Goal: Use online tool/utility: Use online tool/utility

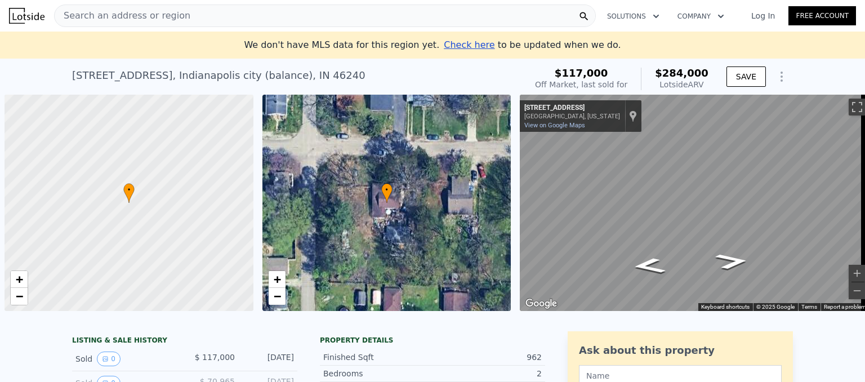
scroll to position [0, 5]
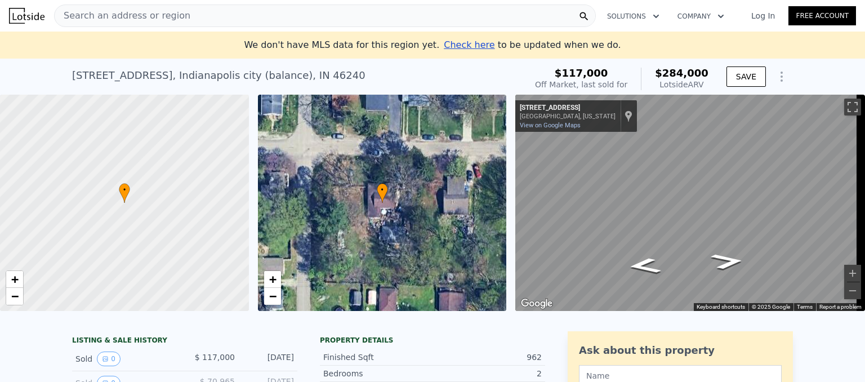
click at [159, 13] on span "Search an address or region" at bounding box center [123, 16] width 136 height 14
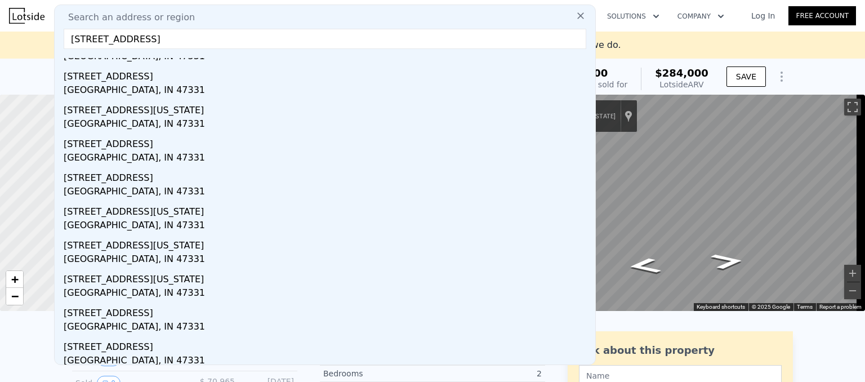
scroll to position [59, 0]
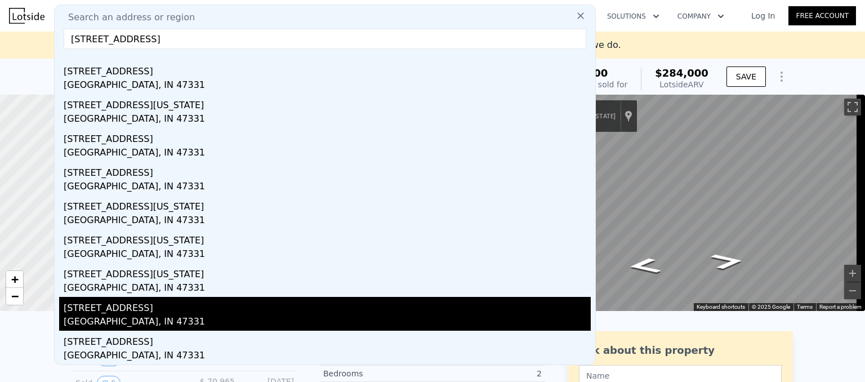
type input "[STREET_ADDRESS]"
click at [137, 322] on div "[GEOGRAPHIC_DATA], IN 47331" at bounding box center [327, 323] width 527 height 16
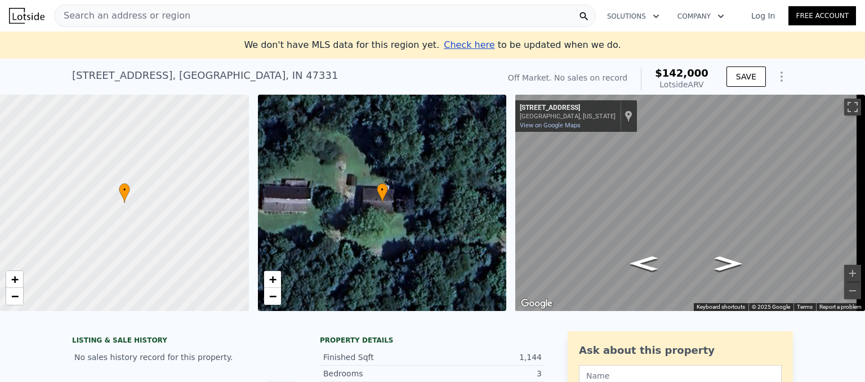
click at [146, 14] on span "Search an address or region" at bounding box center [123, 16] width 136 height 14
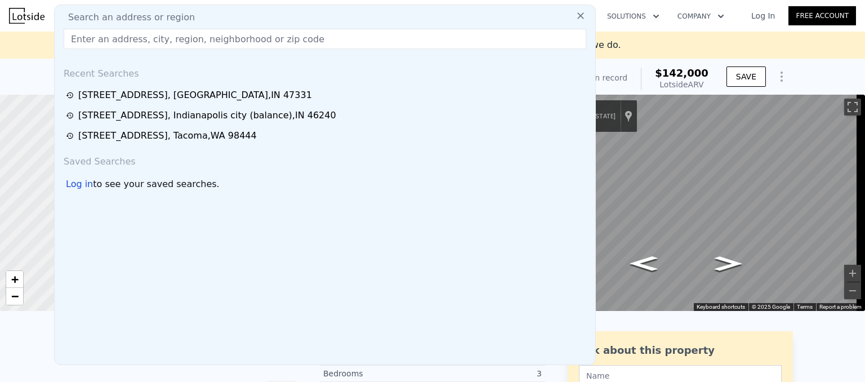
click at [146, 14] on span "Search an address or region" at bounding box center [127, 18] width 136 height 14
click at [137, 44] on input "text" at bounding box center [325, 39] width 522 height 20
paste input "[STREET_ADDRESS]"
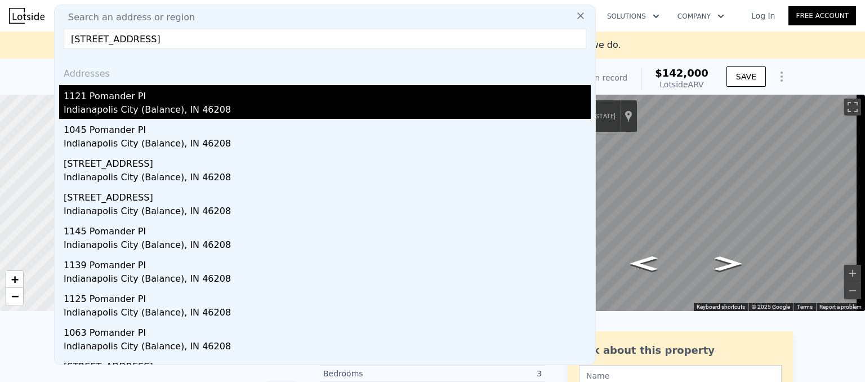
type input "[STREET_ADDRESS]"
click at [119, 104] on div "Indianapolis City (Balance), IN 46208" at bounding box center [327, 111] width 527 height 16
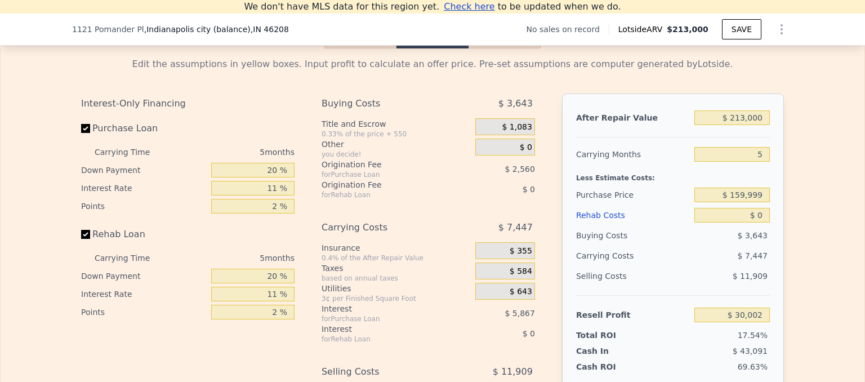
scroll to position [1554, 0]
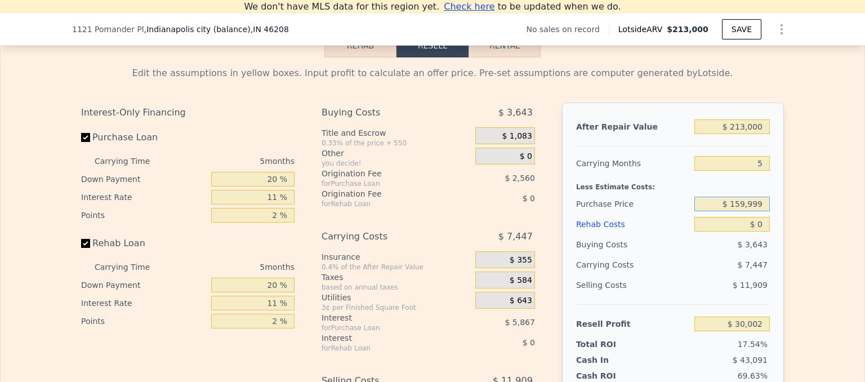
click at [745, 211] on input "$ 159,999" at bounding box center [731, 203] width 75 height 15
type input "$ 80,000"
click at [757, 231] on input "$ 0" at bounding box center [731, 224] width 75 height 15
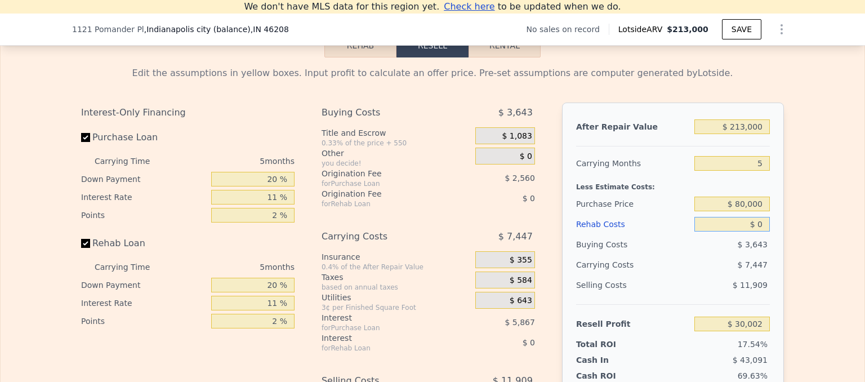
type input "$ 114,478"
type input "$ 080"
type input "$ 114,392"
type input "$ 0"
type input "$ 114,478"
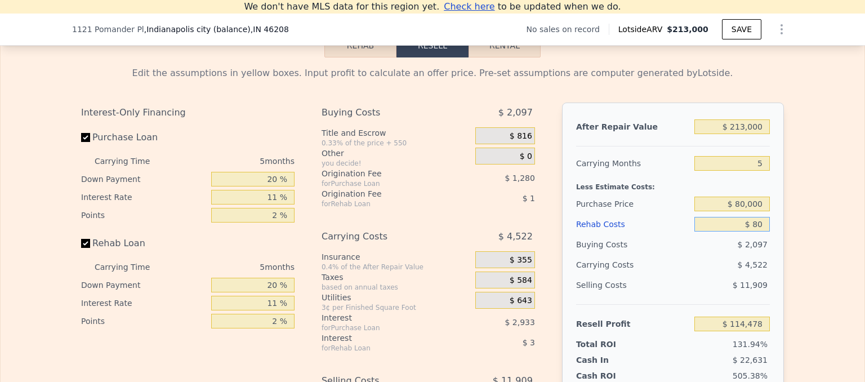
type input "$ 800"
type input "$ 113,635"
type input "$ 8,000"
type input "$ 106,055"
type input "$ 80,000"
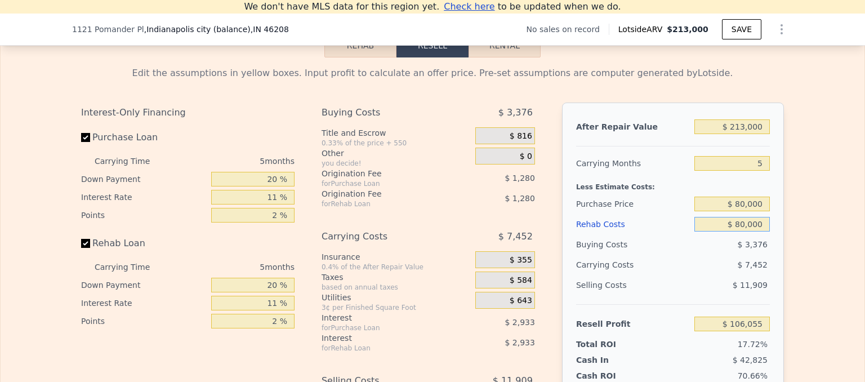
type input "$ 30,263"
type input "$ 0"
type input "$ 30,002"
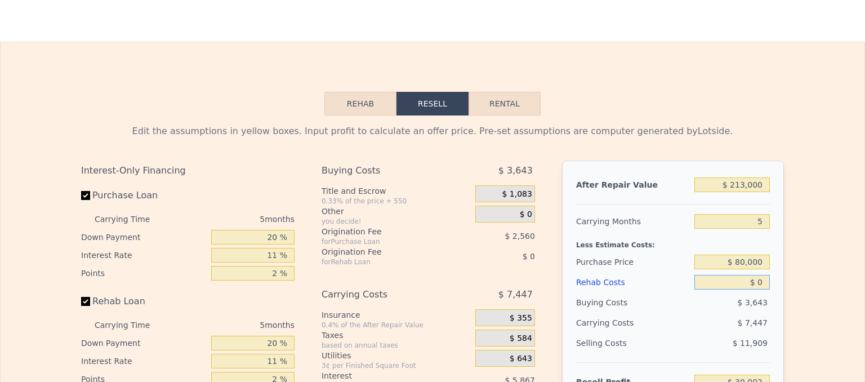
scroll to position [0, 0]
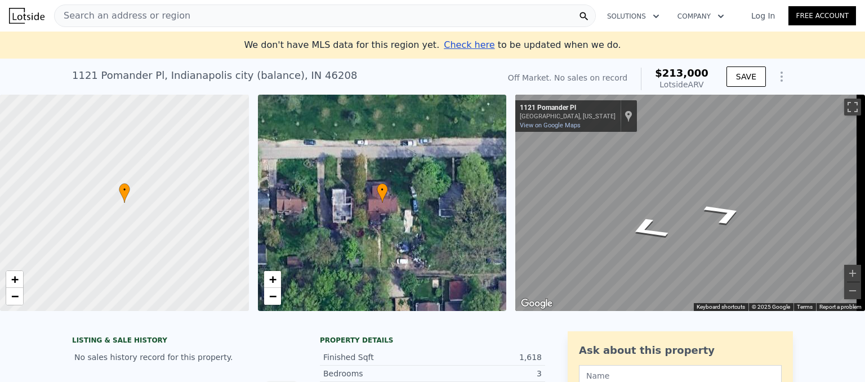
click at [168, 17] on span "Search an address or region" at bounding box center [123, 16] width 136 height 14
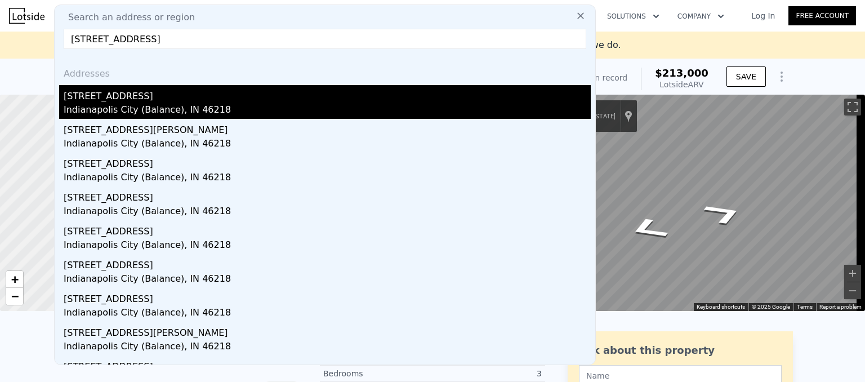
type input "[STREET_ADDRESS]"
click at [113, 102] on div "[STREET_ADDRESS]" at bounding box center [327, 94] width 527 height 18
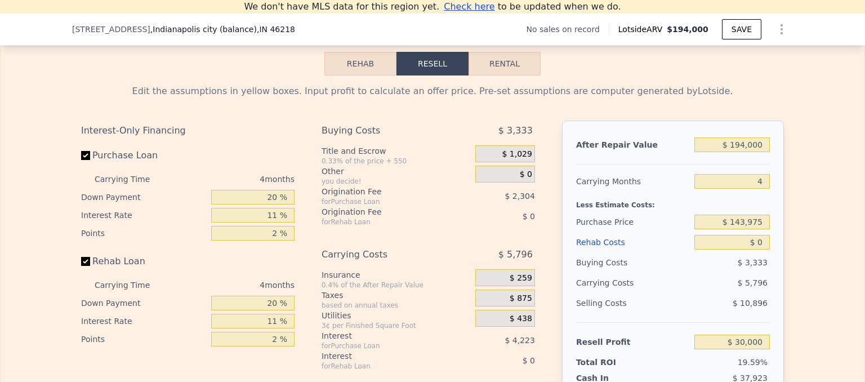
scroll to position [1572, 0]
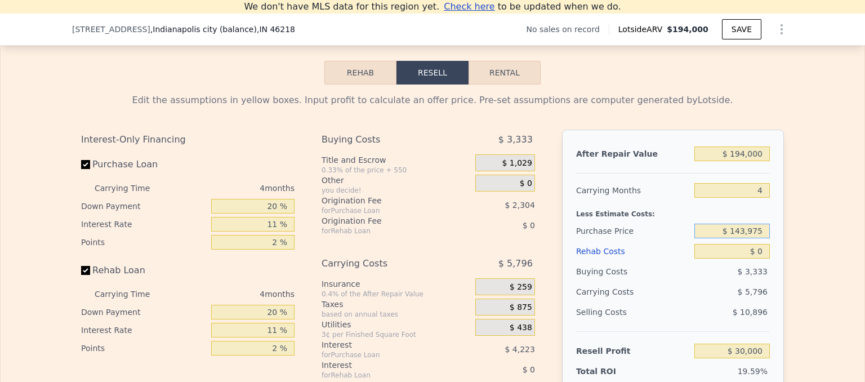
click at [747, 238] on input "$ 143,975" at bounding box center [731, 231] width 75 height 15
type input "$ 95,000"
click at [772, 269] on div "After Repair Value $ 194,000 Carrying Months 4 Less Estimate Costs: Purchase Pr…" at bounding box center [673, 285] width 222 height 313
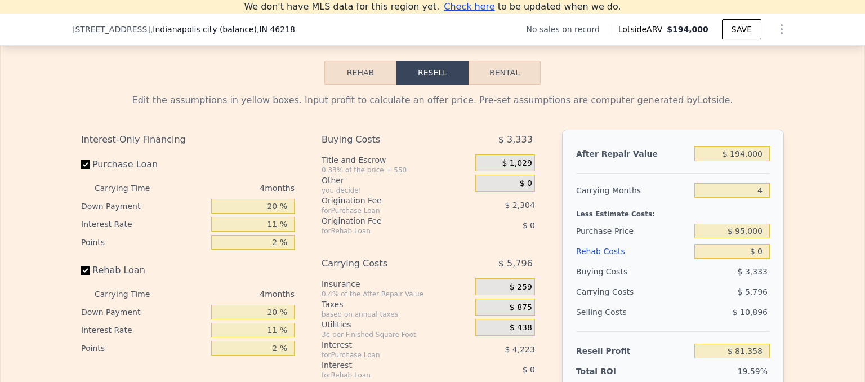
type input "$ 30,000"
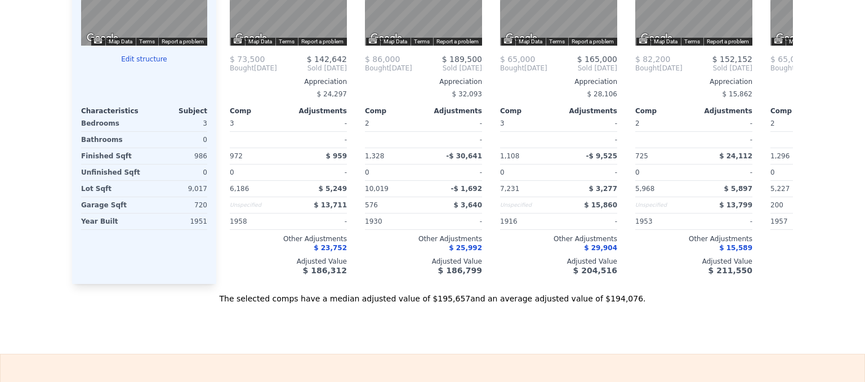
scroll to position [0, 0]
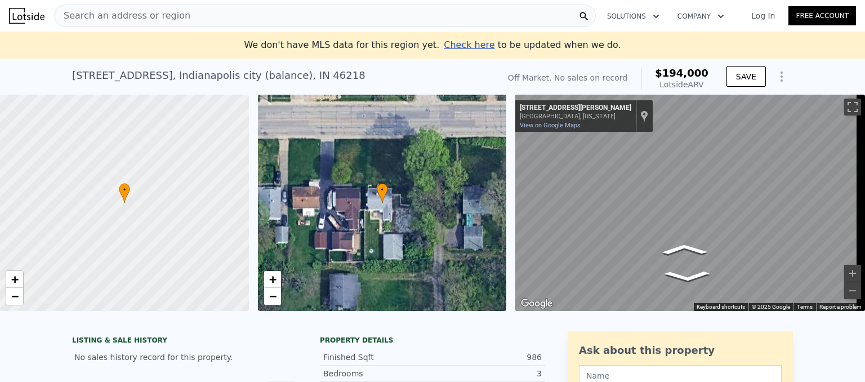
click at [135, 16] on span "Search an address or region" at bounding box center [123, 16] width 136 height 14
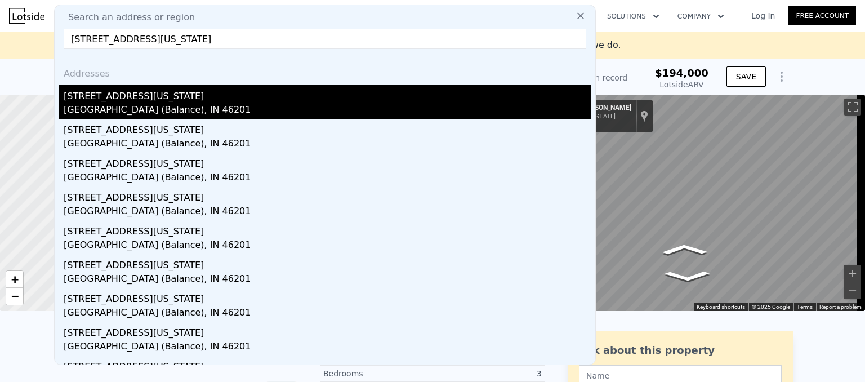
type input "[STREET_ADDRESS][US_STATE]"
click at [118, 98] on div "[STREET_ADDRESS][US_STATE]" at bounding box center [327, 94] width 527 height 18
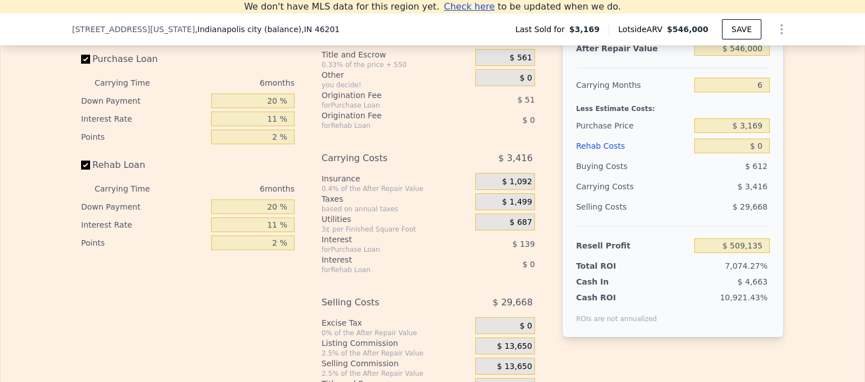
scroll to position [1693, 0]
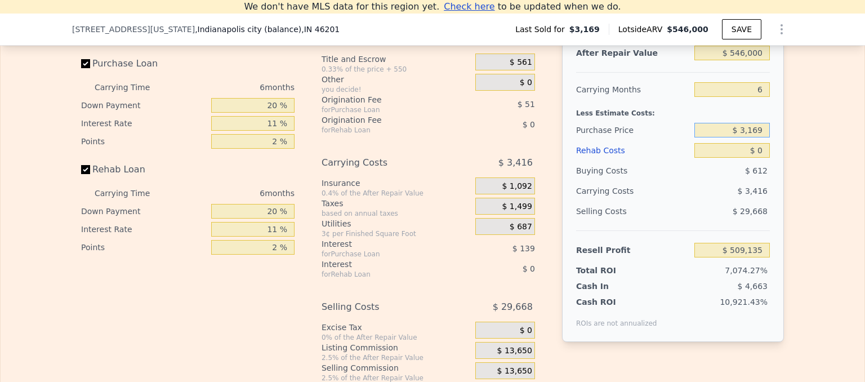
click at [752, 137] on input "$ 3,169" at bounding box center [731, 130] width 75 height 15
type input "$ 165,000"
click at [772, 173] on div "After Repair Value $ 546,000 Carrying Months 6 Less Estimate Costs: Purchase Pr…" at bounding box center [673, 185] width 222 height 313
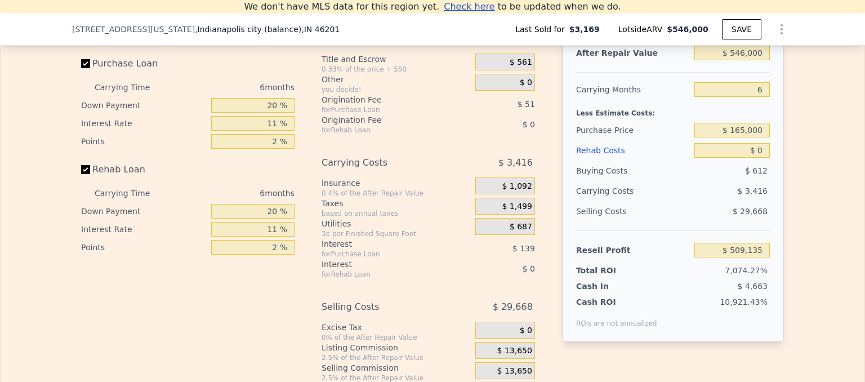
type input "$ 337,055"
click at [756, 156] on div "$ 0" at bounding box center [731, 150] width 75 height 20
click at [742, 60] on input "$ 546,000" at bounding box center [731, 53] width 75 height 15
type input "$ 400,000"
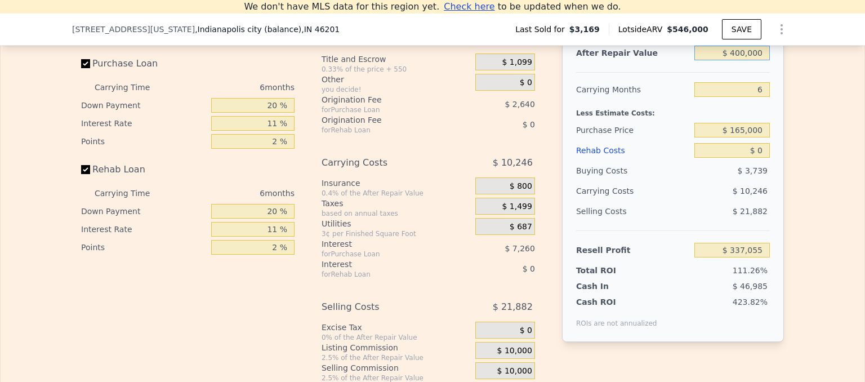
type input "$ 199,133"
type input "$ 400,000"
drag, startPoint x: 759, startPoint y: 166, endPoint x: 777, endPoint y: 178, distance: 21.9
click at [777, 178] on div "After Repair Value $ 400,000 Carrying Months 6 Less Estimate Costs: Purchase Pr…" at bounding box center [673, 185] width 222 height 313
click at [761, 158] on input "$ 0" at bounding box center [731, 150] width 75 height 15
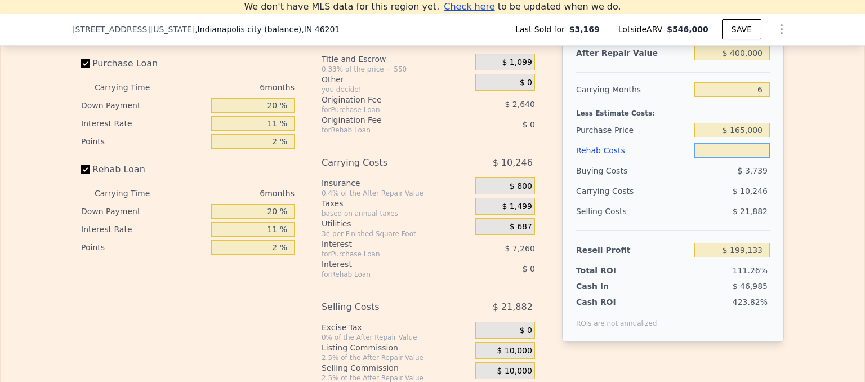
type input "$ 1"
type input "$ 199,132"
type input "$ 10,000"
type input "$ 188,535"
type input "$ 100,000"
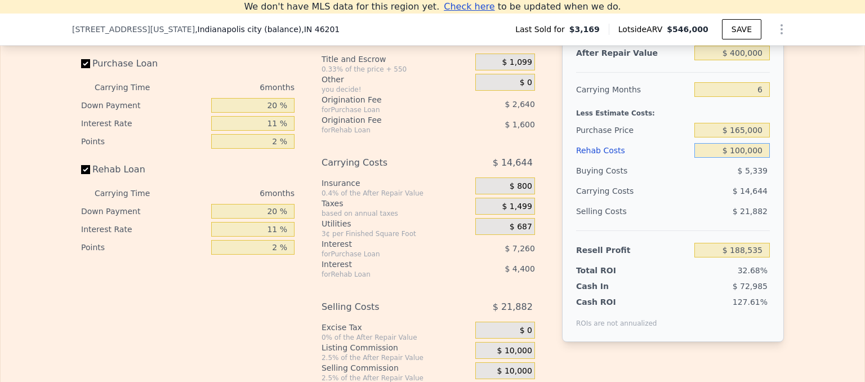
type input "$ 93,135"
type input "$ 100,000"
